Goal: Information Seeking & Learning: Check status

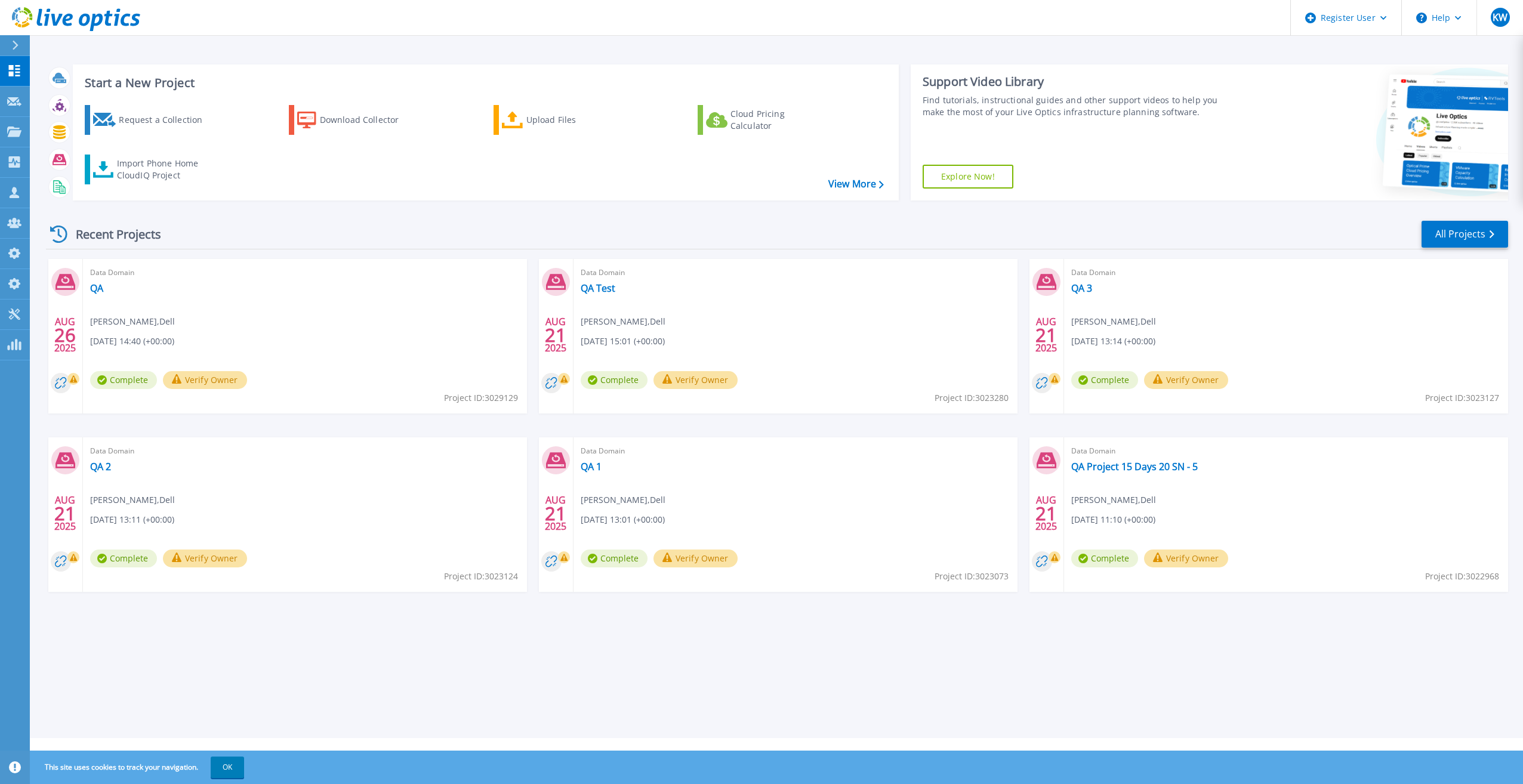
click at [1518, 237] on div "Start a New Project Request a Collection Download Collector Upload Files Cloud …" at bounding box center [776, 369] width 1493 height 738
click at [1483, 233] on link "All Projects" at bounding box center [1464, 233] width 86 height 27
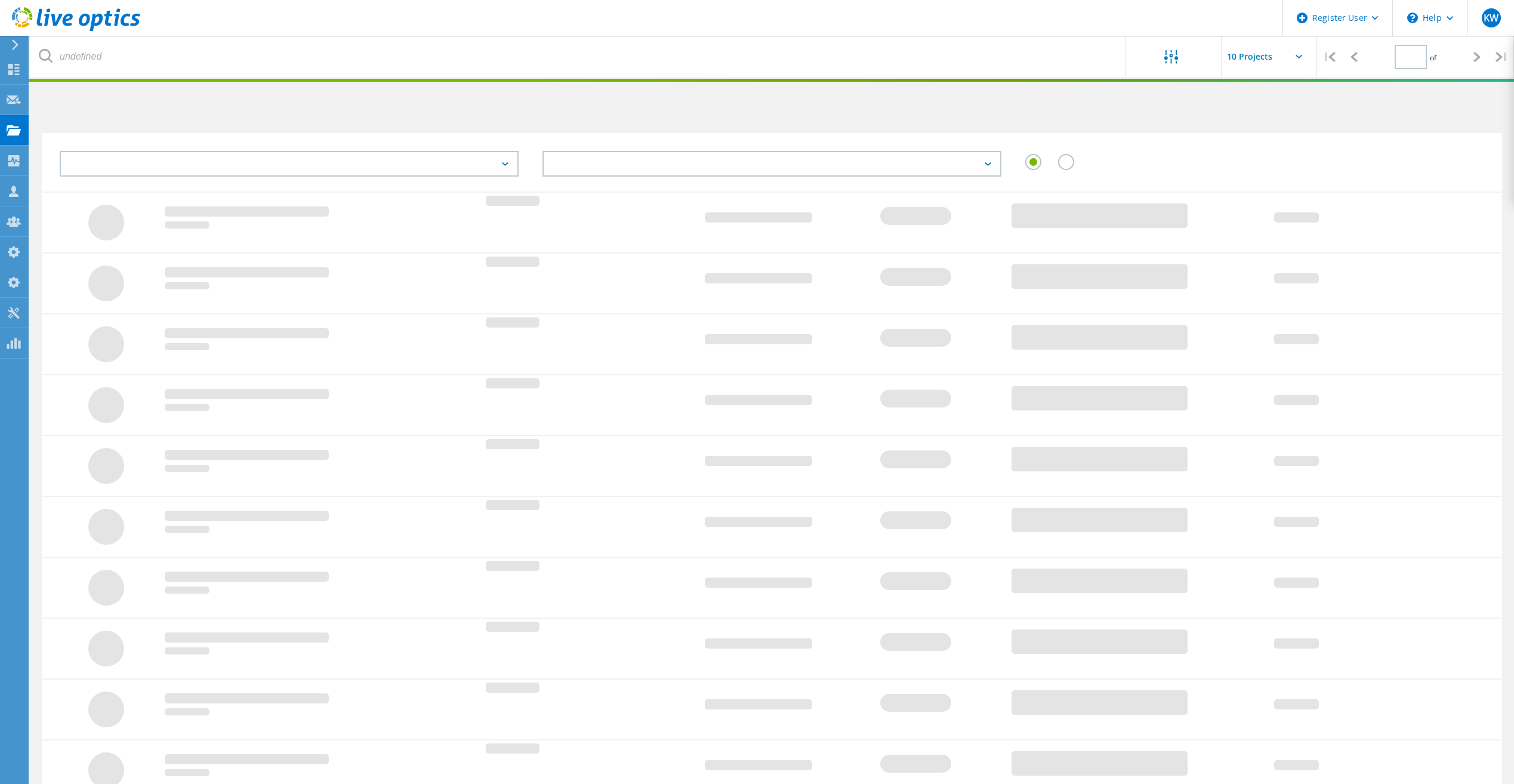
type input "3"
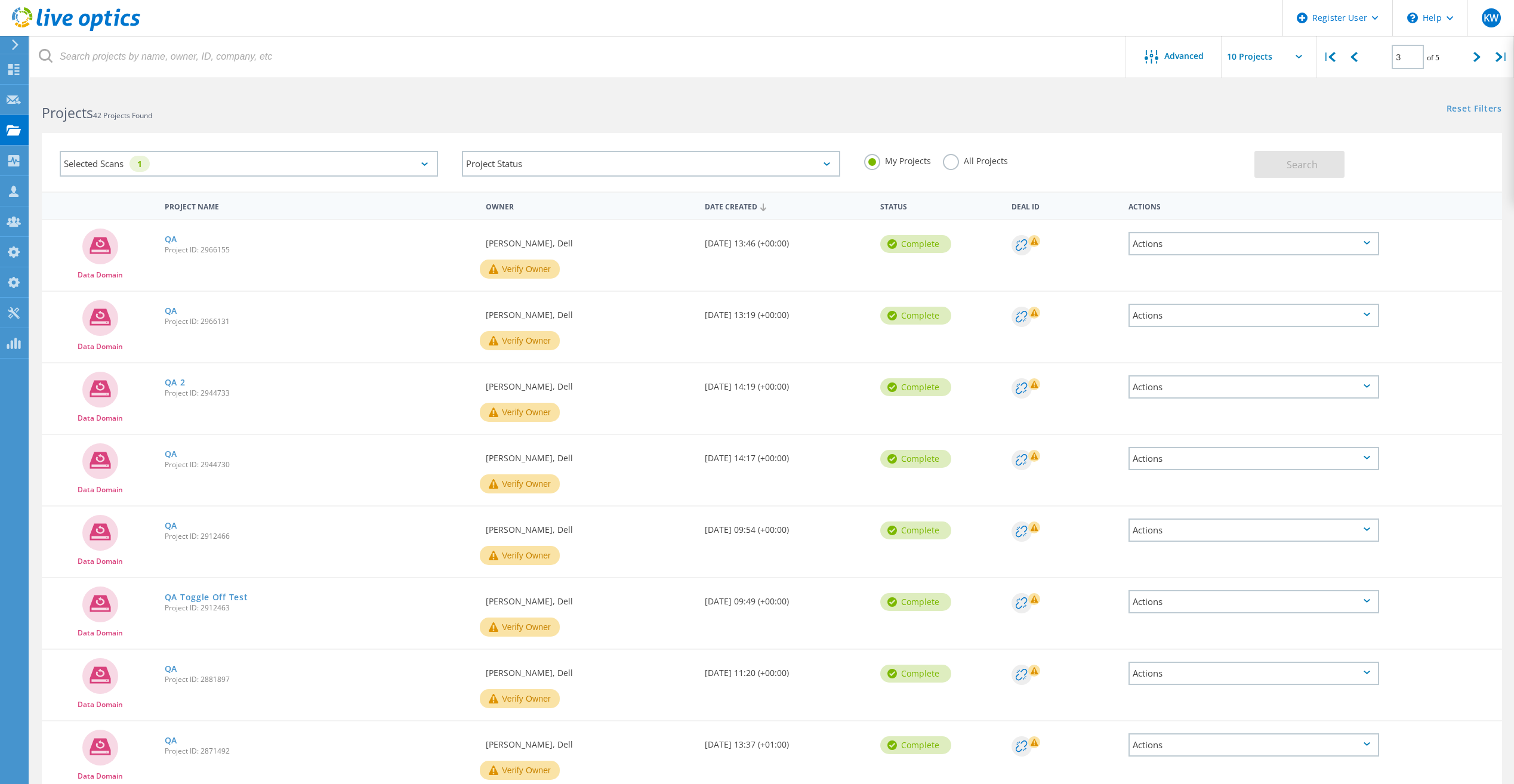
drag, startPoint x: 943, startPoint y: 162, endPoint x: 1010, endPoint y: 162, distance: 67.0
click at [943, 162] on label "All Projects" at bounding box center [975, 160] width 65 height 11
click at [0, 0] on input "All Projects" at bounding box center [0, 0] width 0 height 0
click at [1306, 169] on span "Search" at bounding box center [1302, 165] width 31 height 13
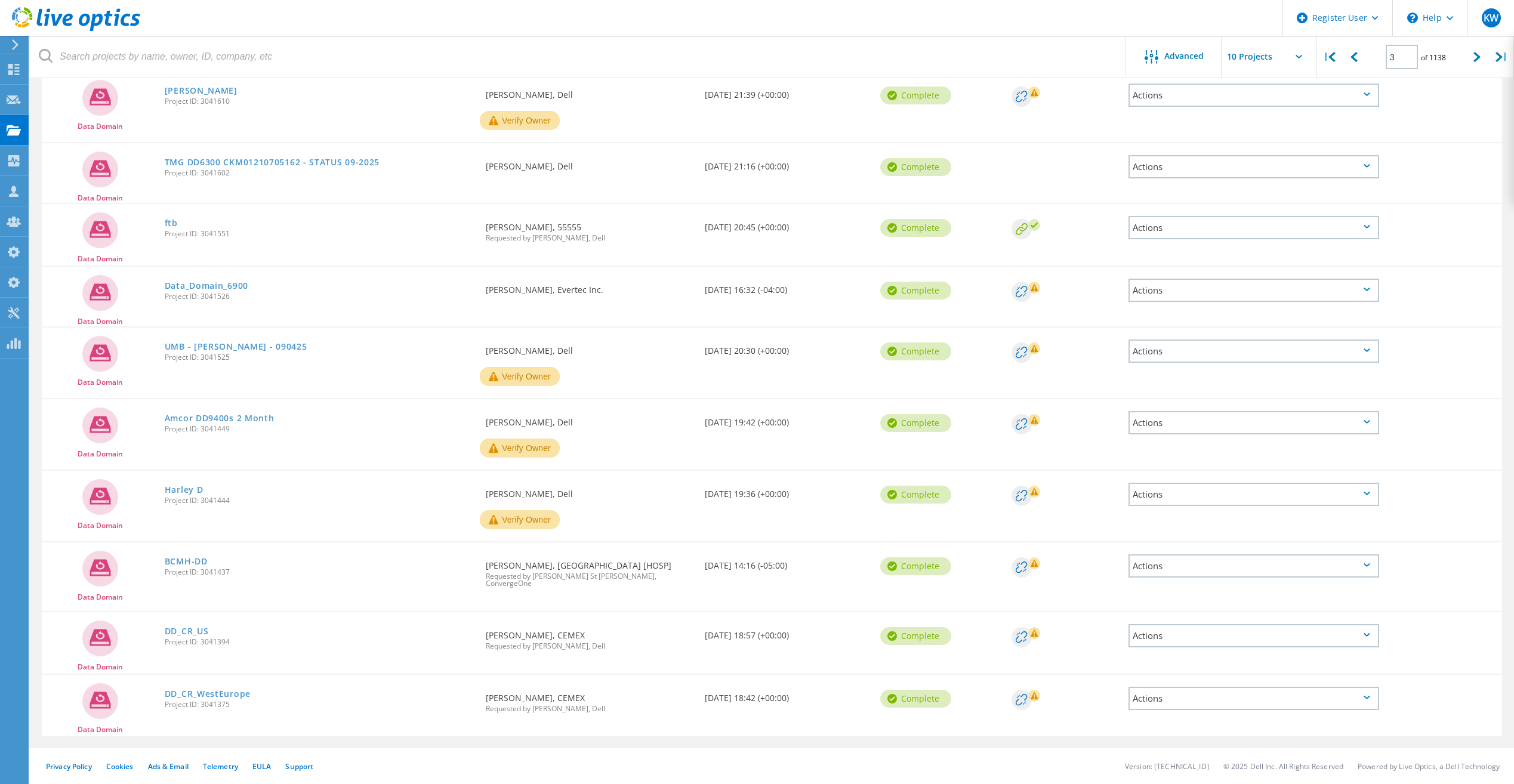
scroll to position [149, 0]
click at [1307, 59] on input "text" at bounding box center [1281, 57] width 120 height 42
click at [1289, 144] on div "Show 40 Projects" at bounding box center [1281, 148] width 118 height 19
type input "Show 40 Projects"
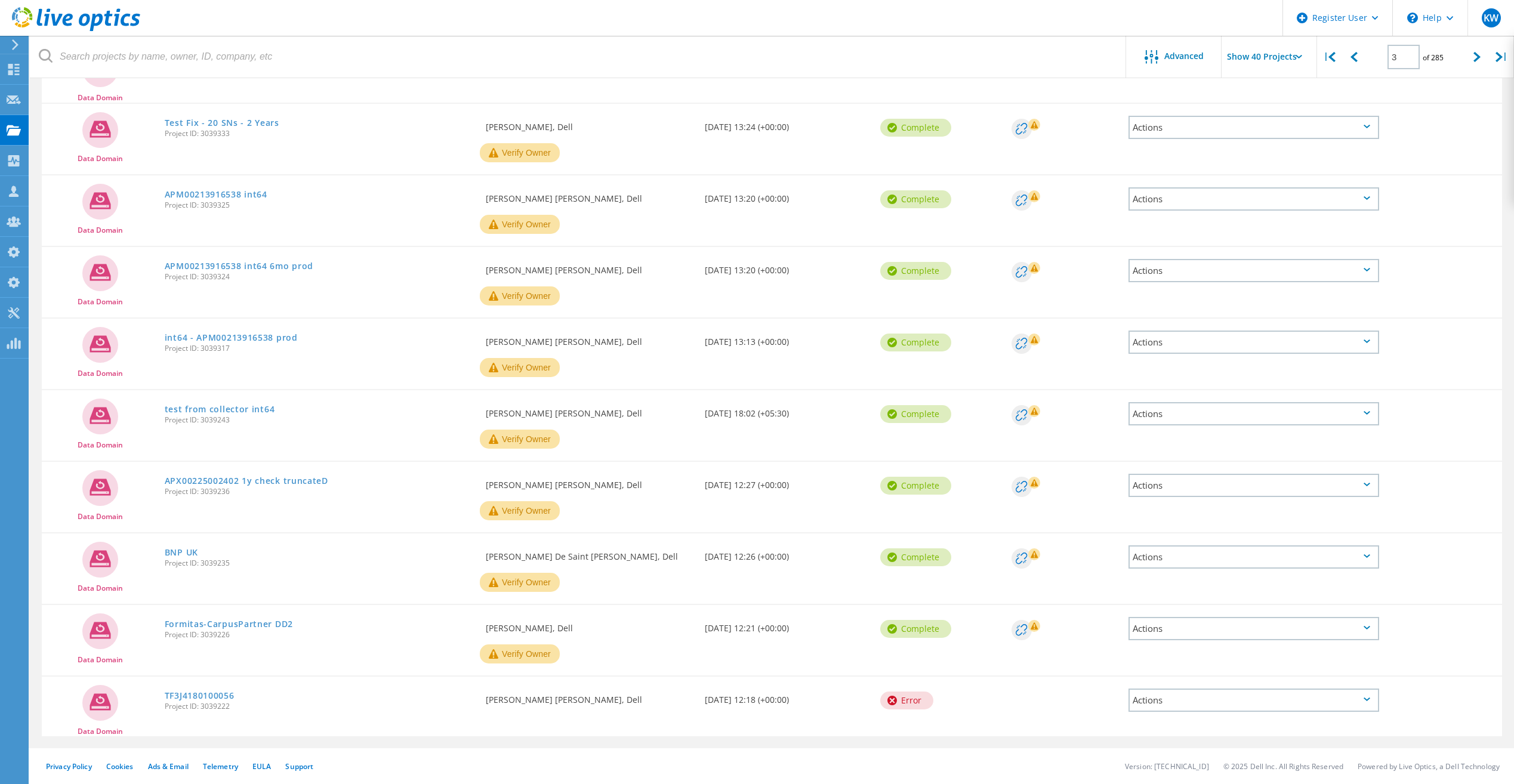
scroll to position [1953, 0]
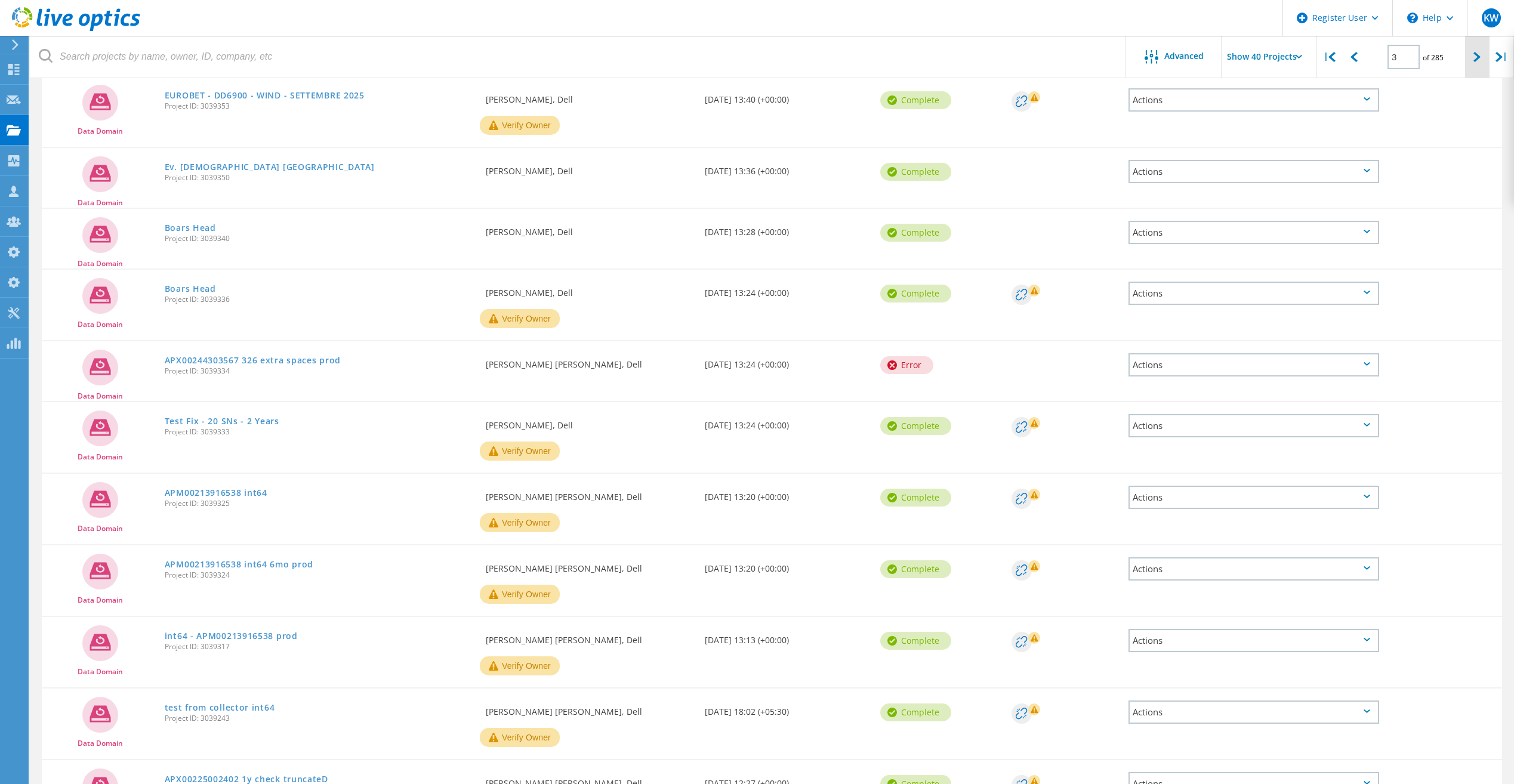
click at [1471, 54] on div at bounding box center [1478, 57] width 24 height 42
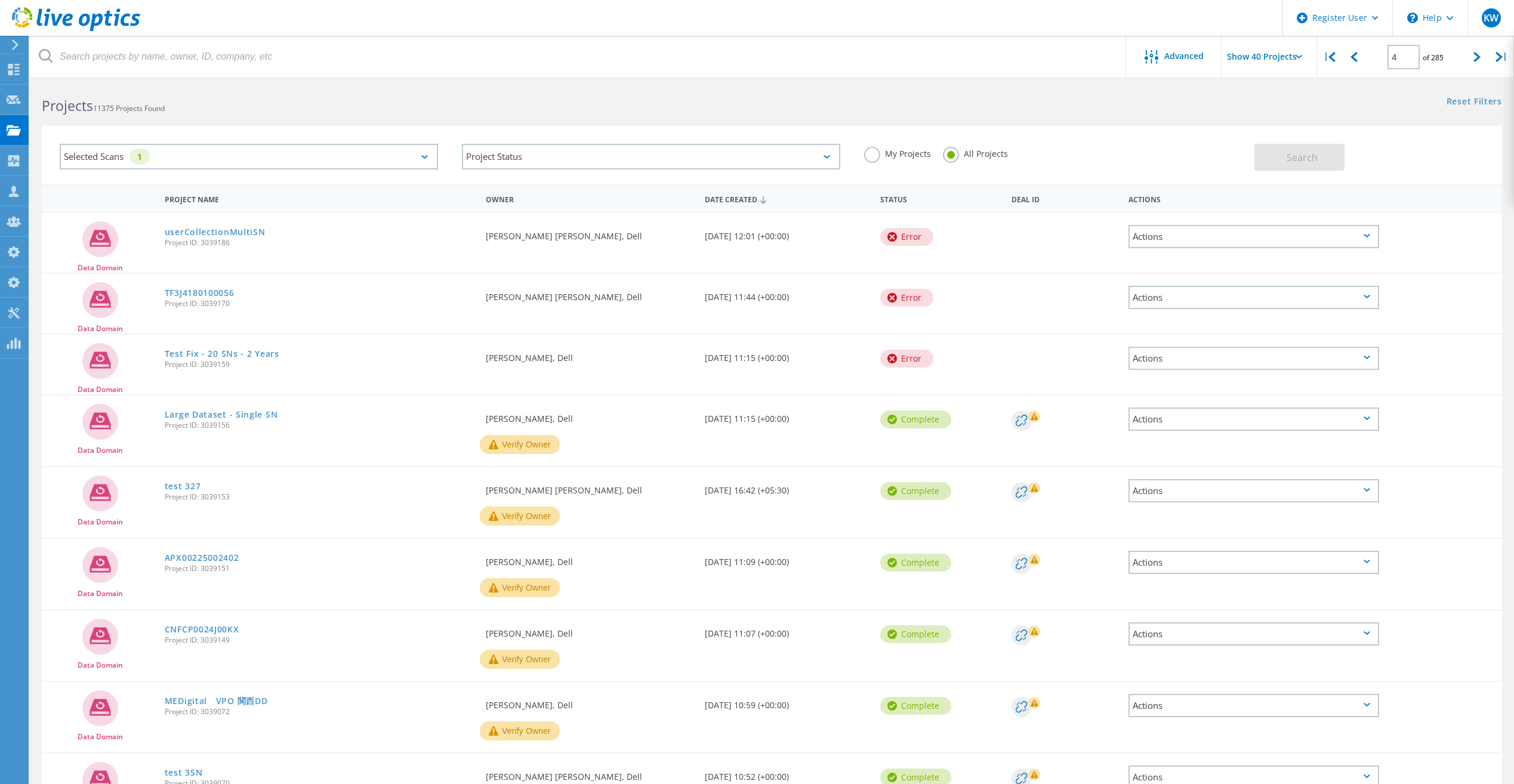
scroll to position [0, 0]
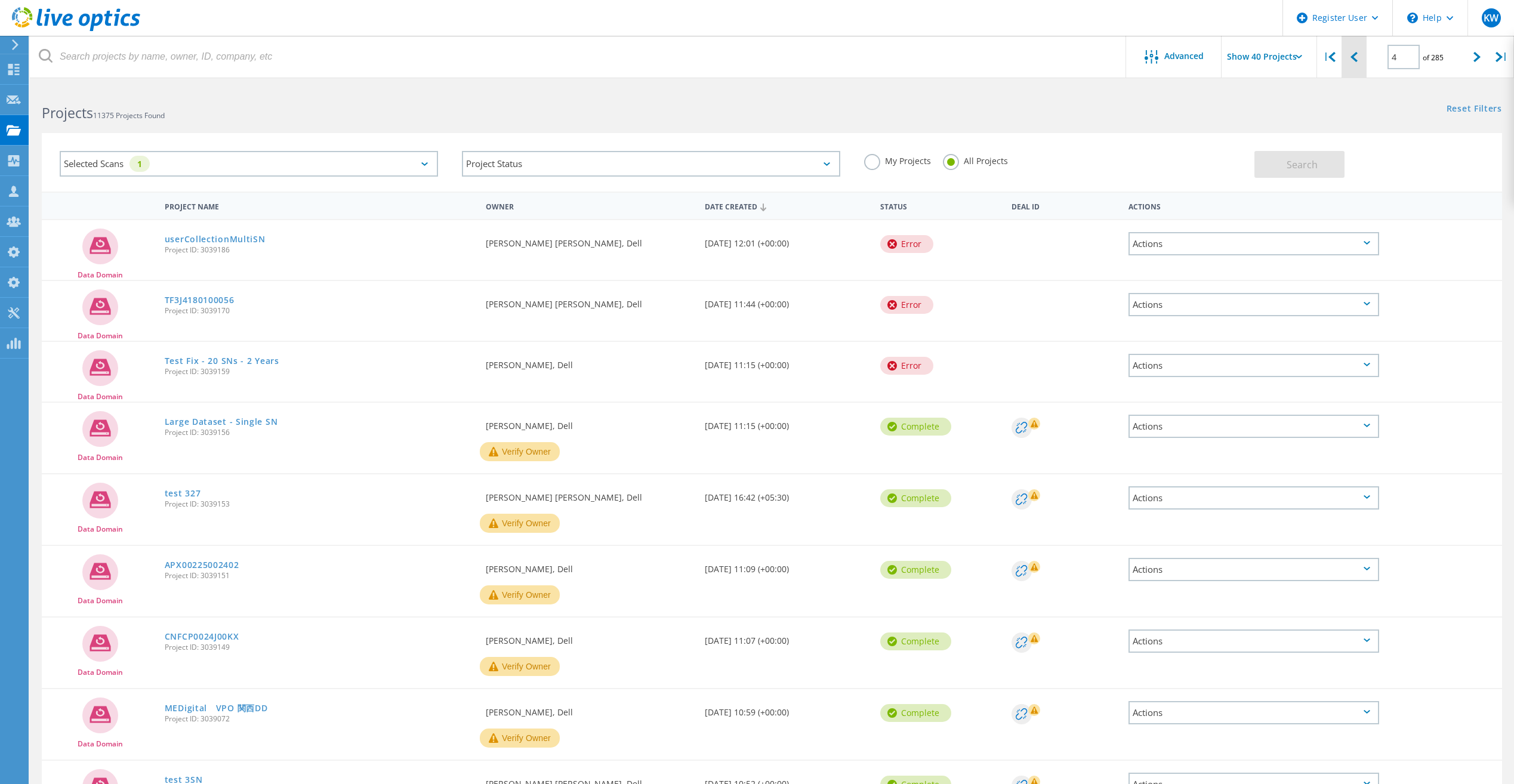
click at [1352, 67] on div at bounding box center [1354, 57] width 24 height 42
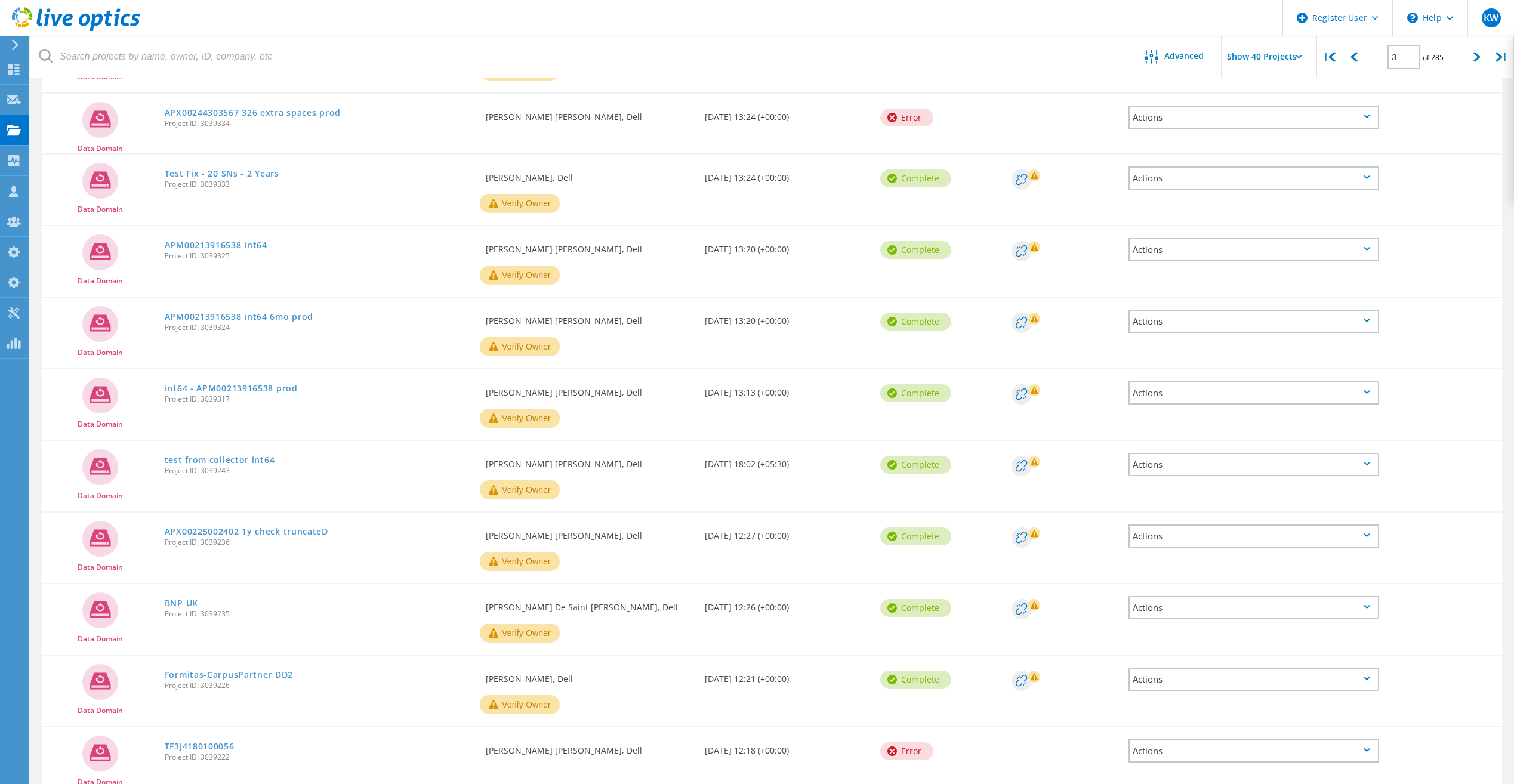
scroll to position [2251, 0]
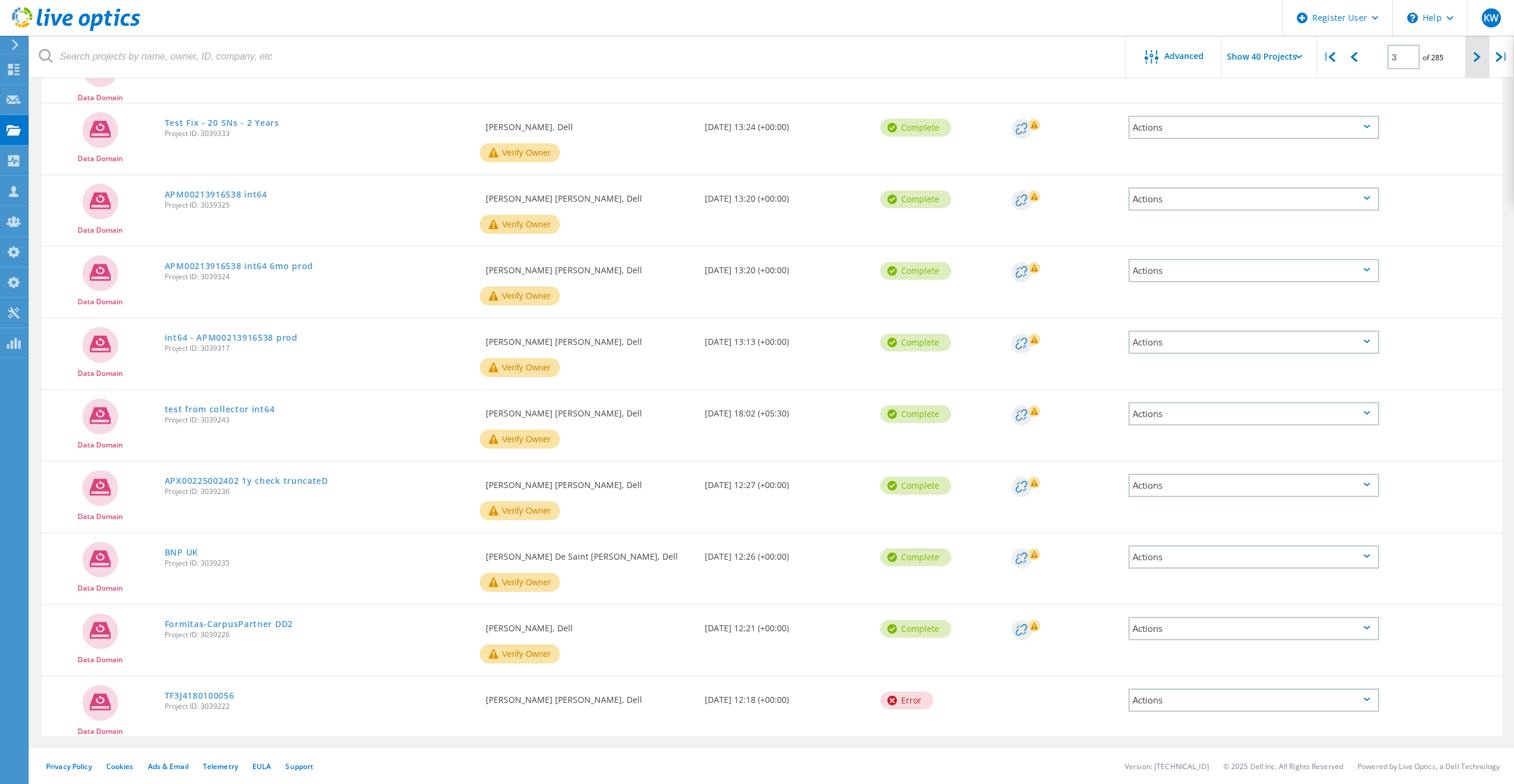
click at [1468, 54] on div at bounding box center [1478, 57] width 24 height 42
type input "4"
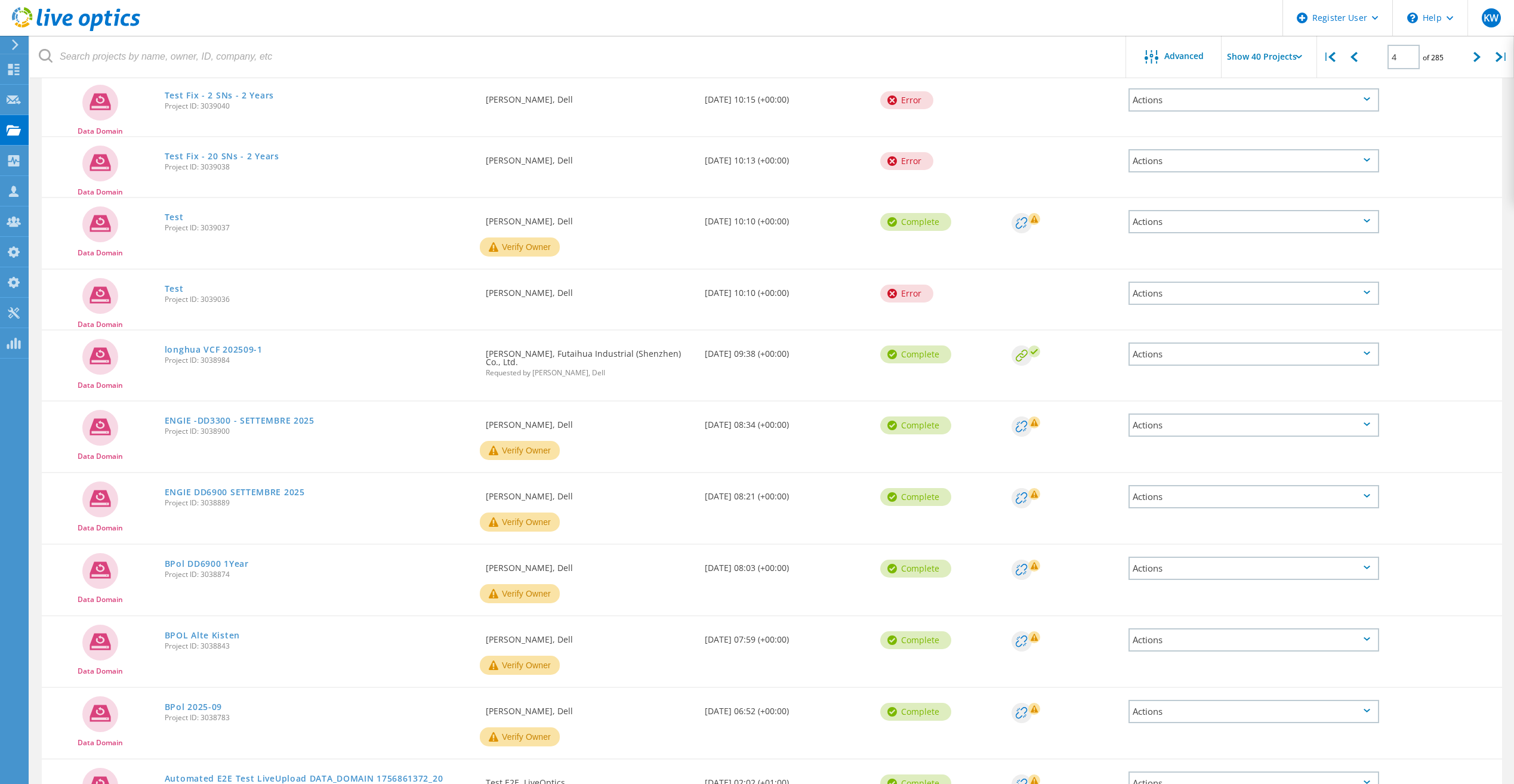
scroll to position [1193, 0]
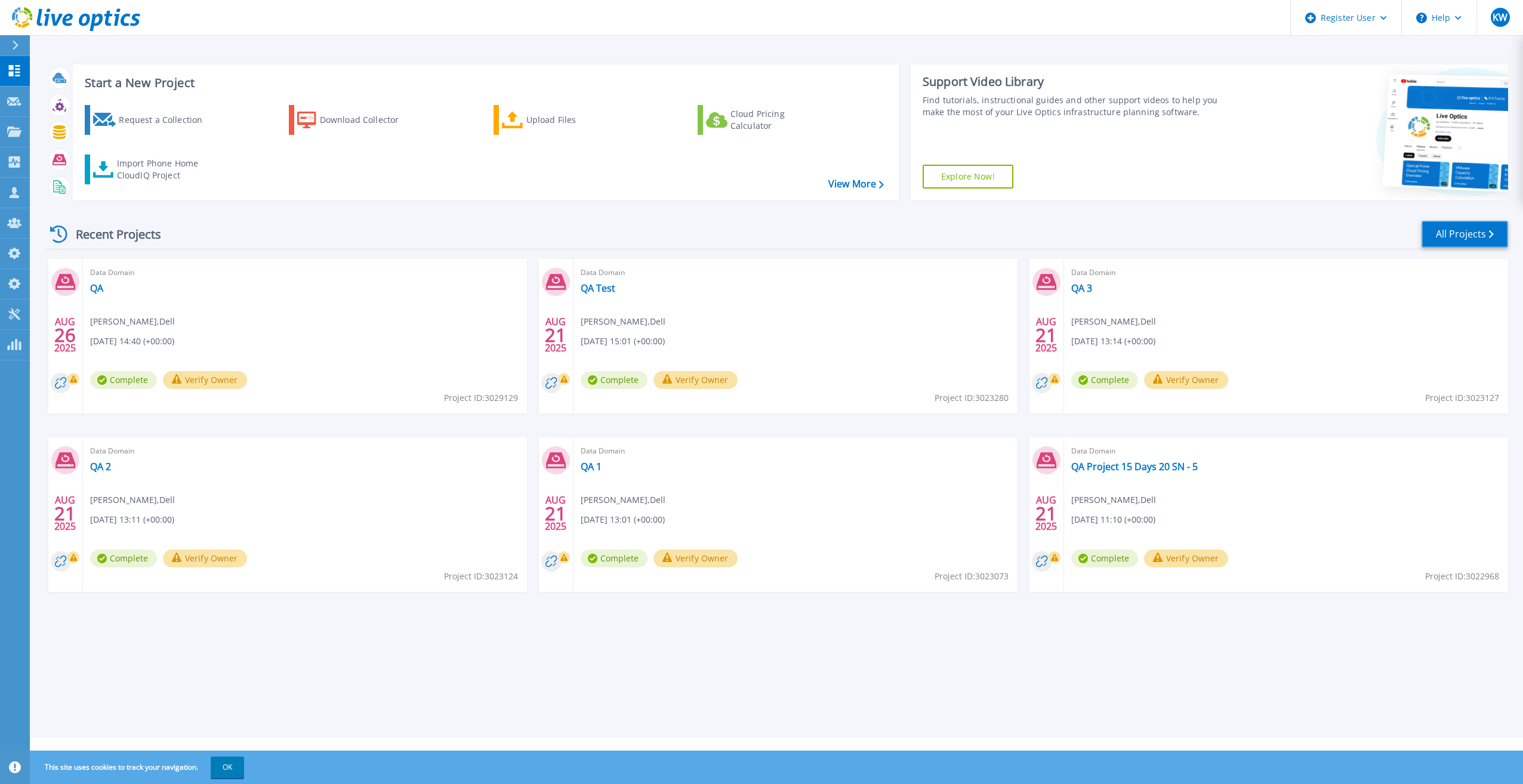
click at [1462, 233] on link "All Projects" at bounding box center [1464, 233] width 86 height 27
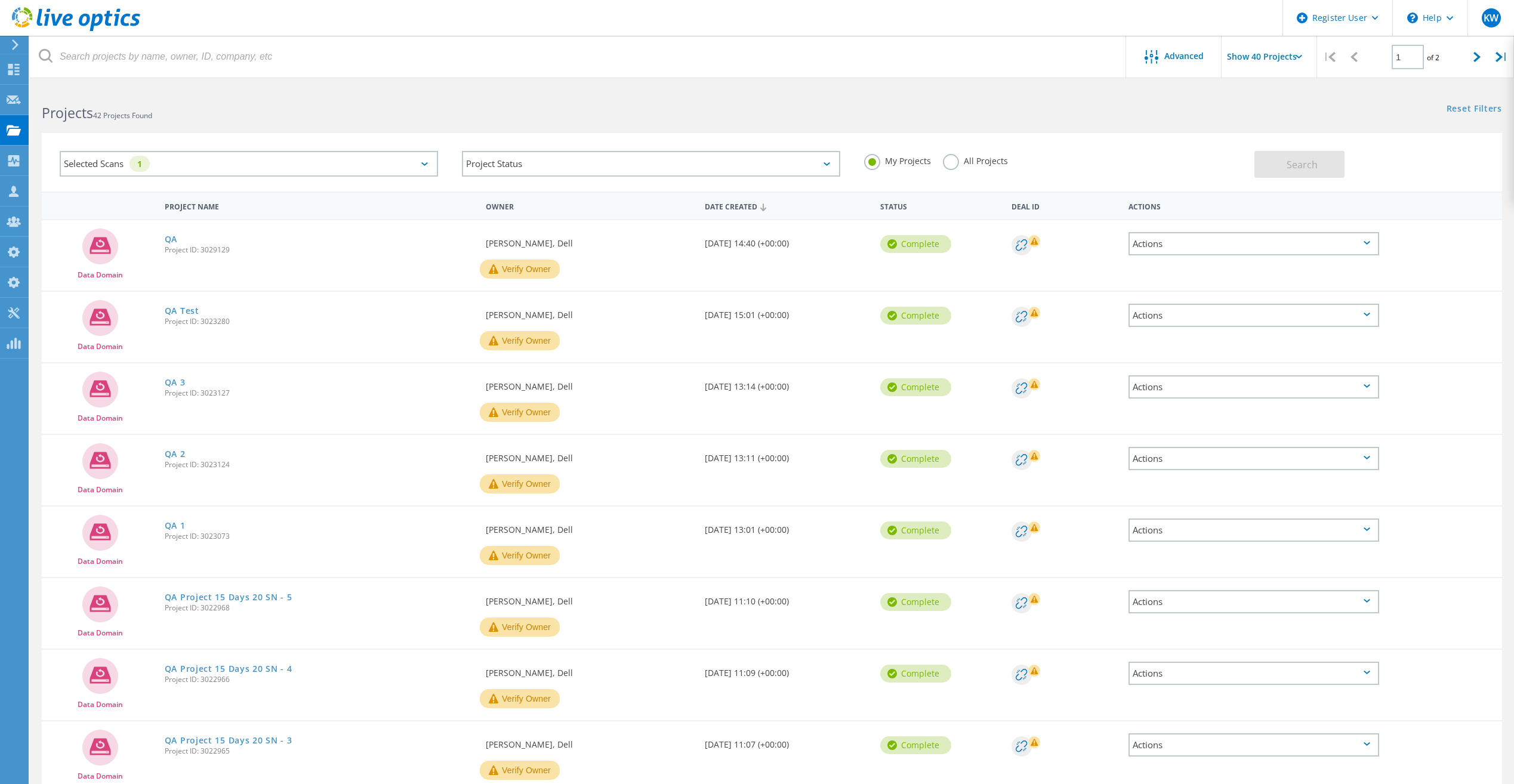
drag, startPoint x: 949, startPoint y: 163, endPoint x: 982, endPoint y: 166, distance: 33.1
click at [949, 163] on label "All Projects" at bounding box center [975, 160] width 65 height 11
click at [0, 0] on input "All Projects" at bounding box center [0, 0] width 0 height 0
drag, startPoint x: 1252, startPoint y: 166, endPoint x: 1259, endPoint y: 166, distance: 7.0
click at [1254, 166] on div "My Projects All Projects" at bounding box center [1053, 161] width 402 height 44
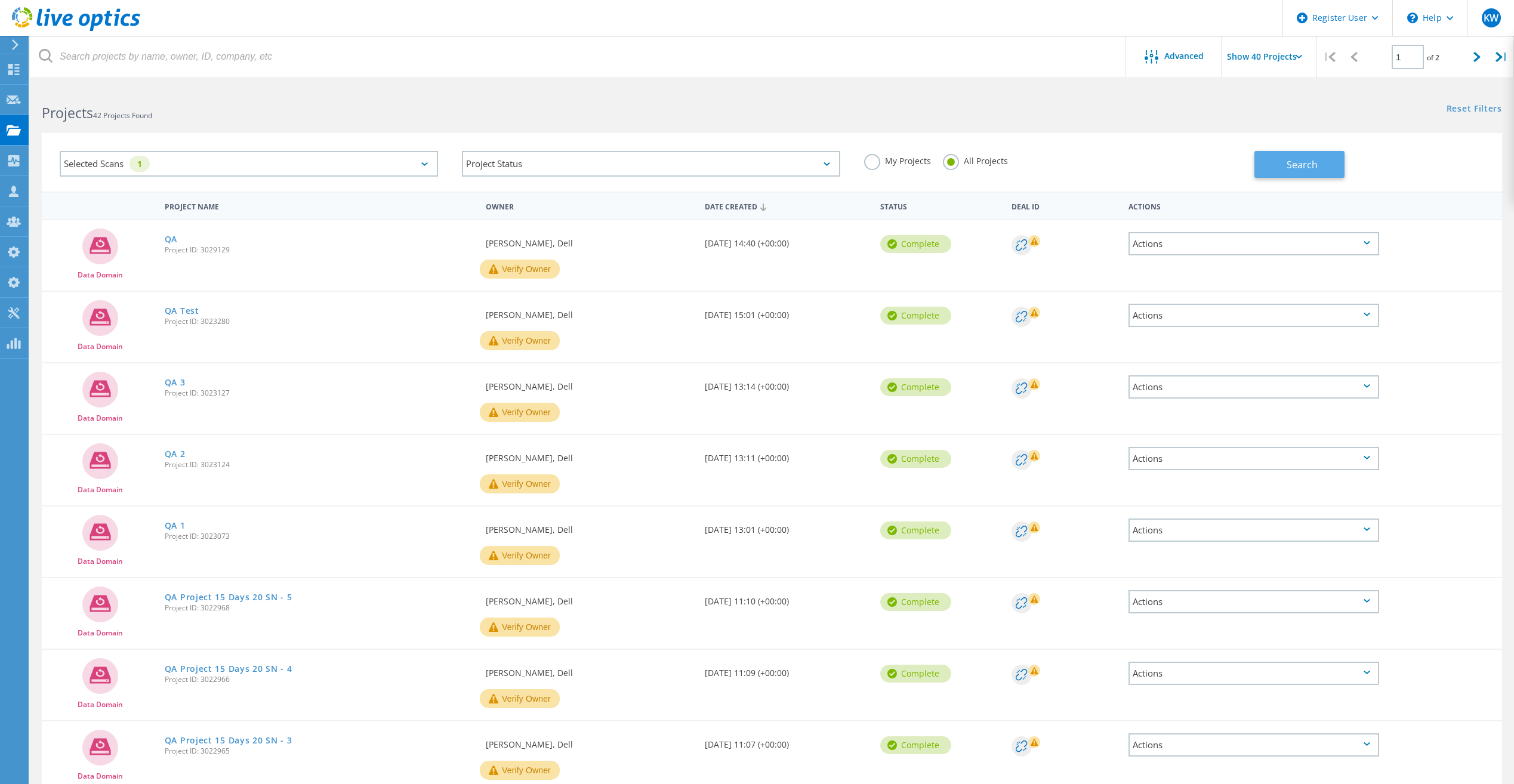
click at [1259, 166] on button "Search" at bounding box center [1300, 164] width 90 height 27
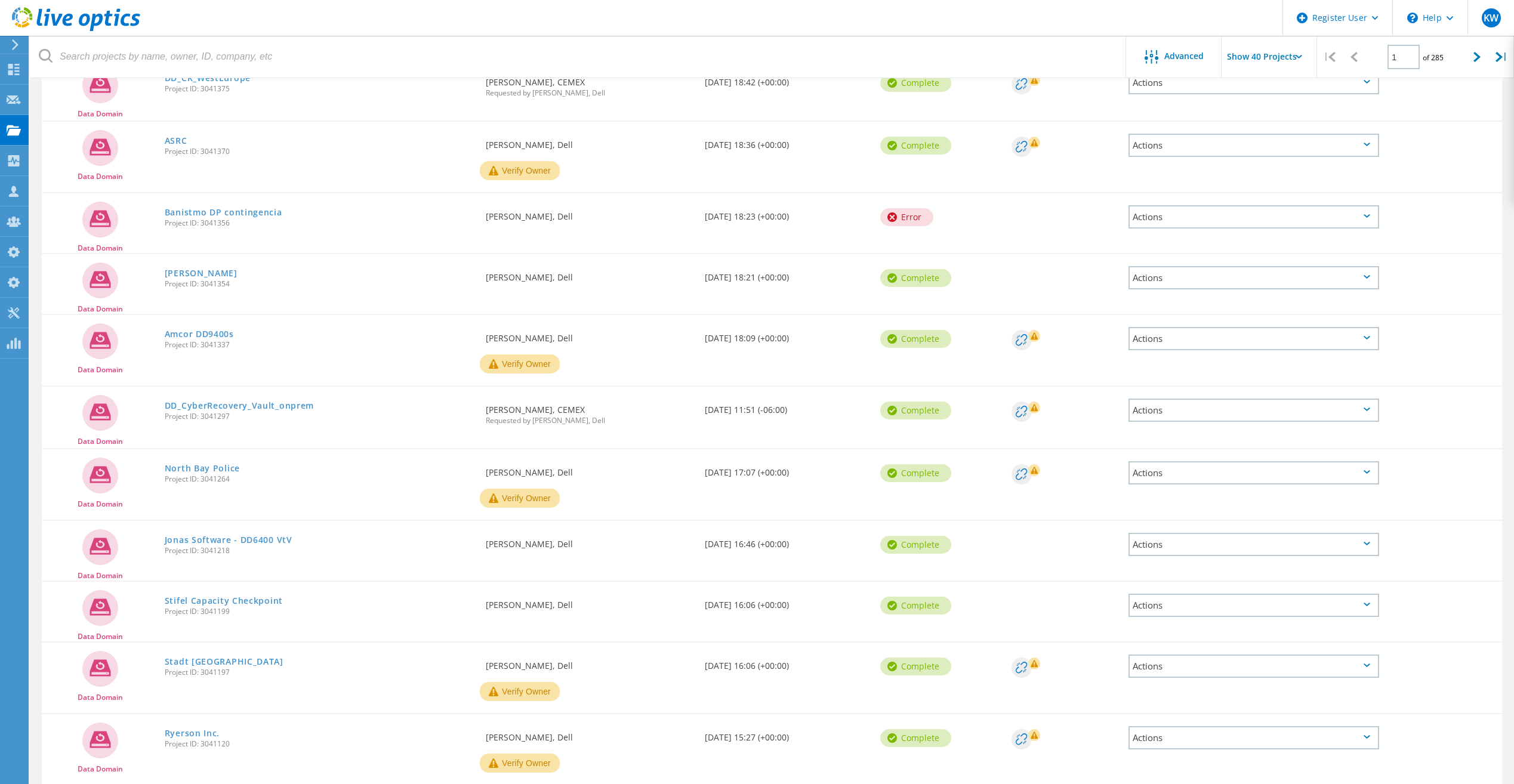
scroll to position [2129, 0]
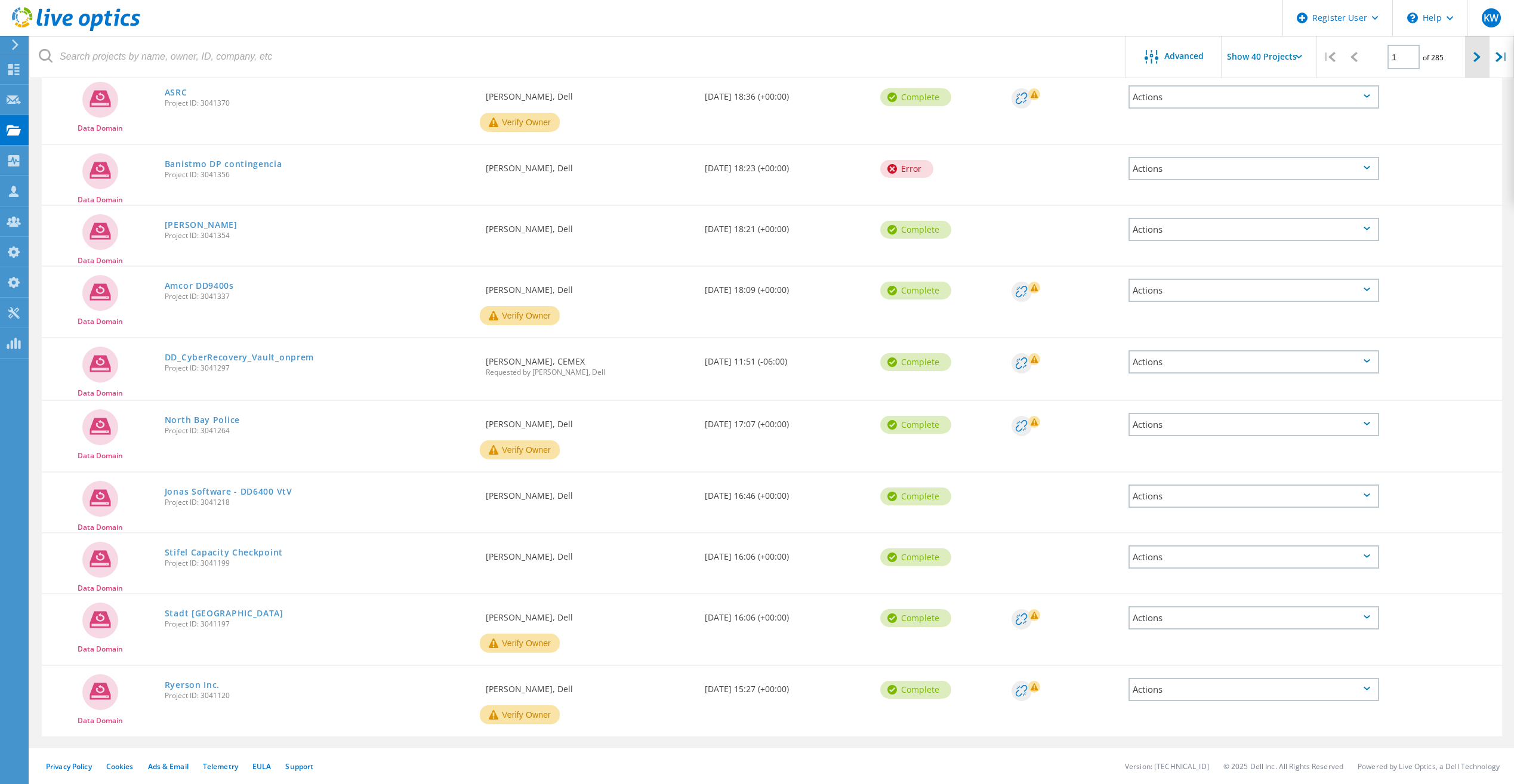
click at [1471, 58] on div at bounding box center [1478, 57] width 24 height 42
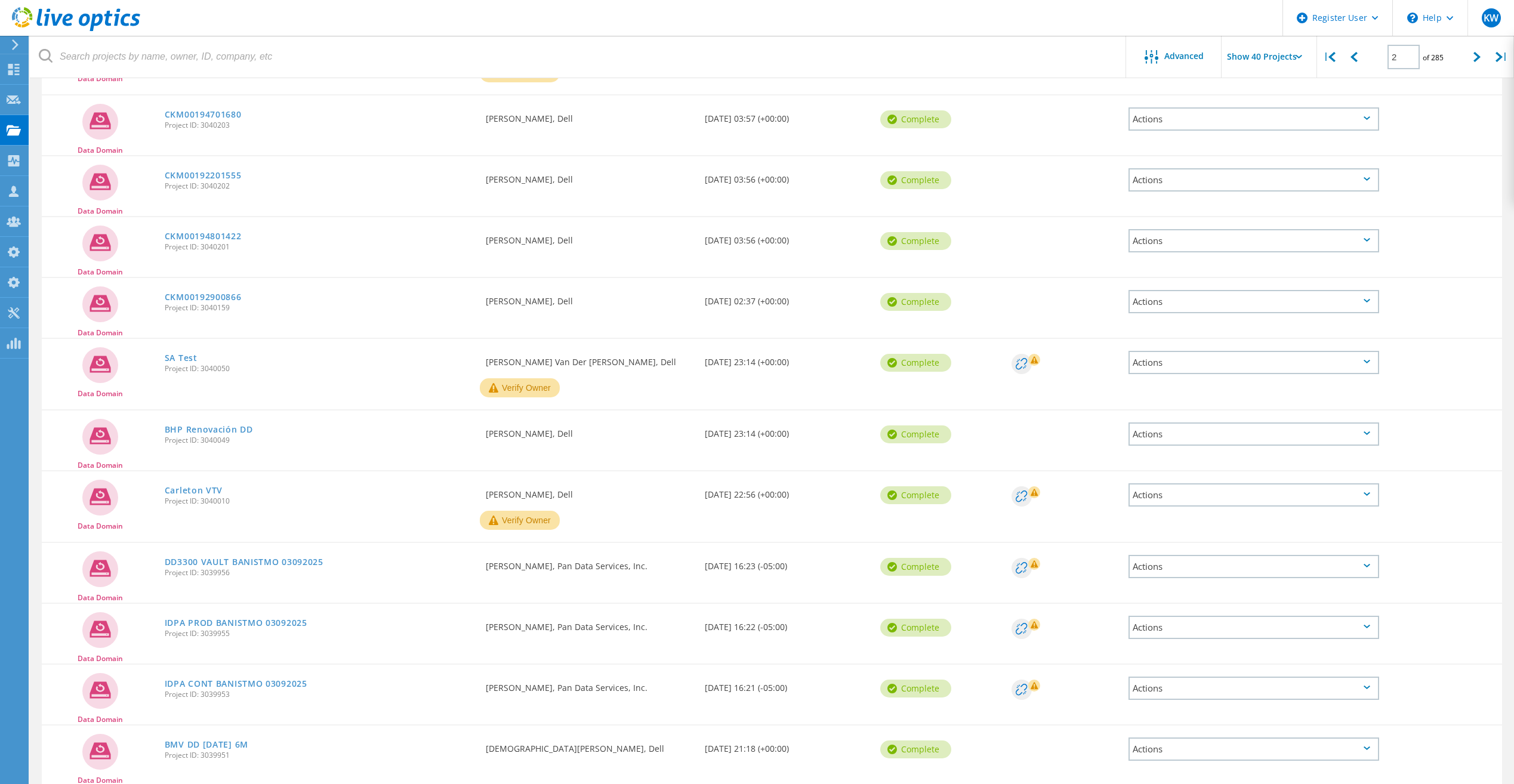
scroll to position [2146, 0]
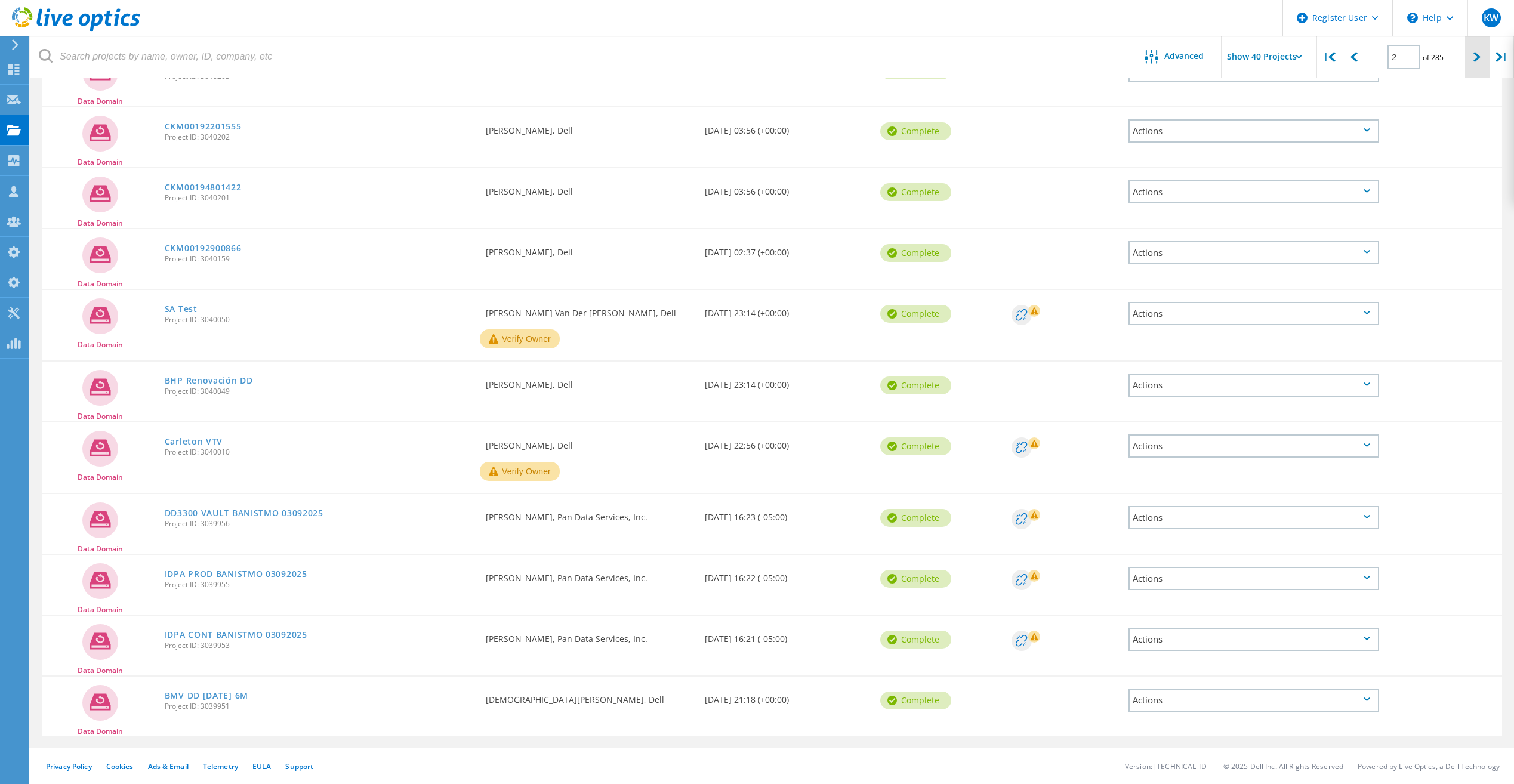
click at [1471, 61] on div at bounding box center [1478, 57] width 24 height 42
type input "3"
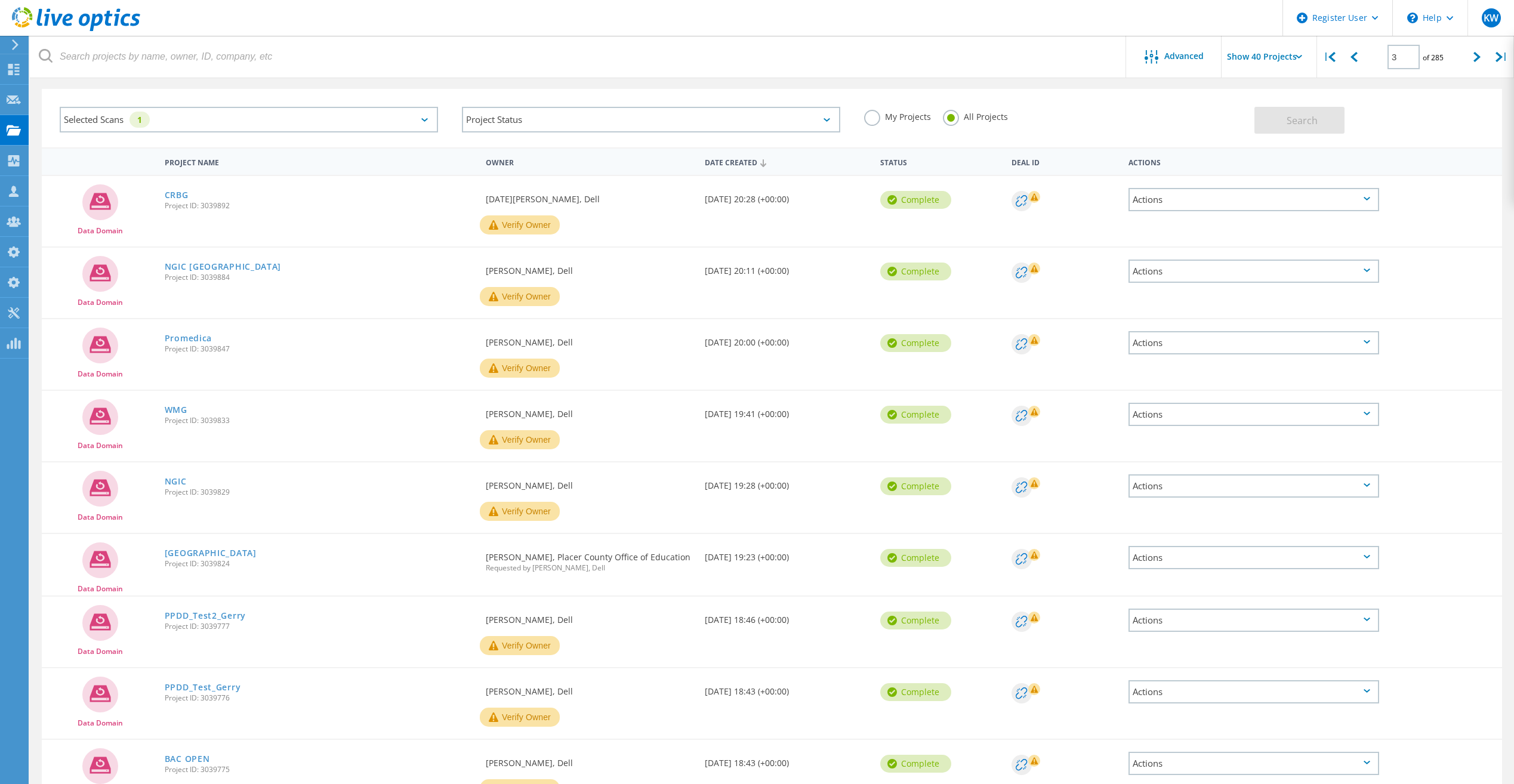
scroll to position [0, 0]
